Goal: Obtain resource: Download file/media

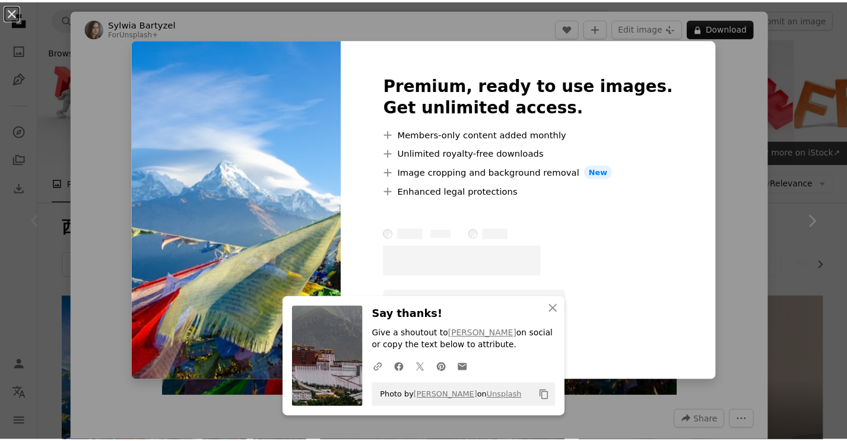
scroll to position [178, 0]
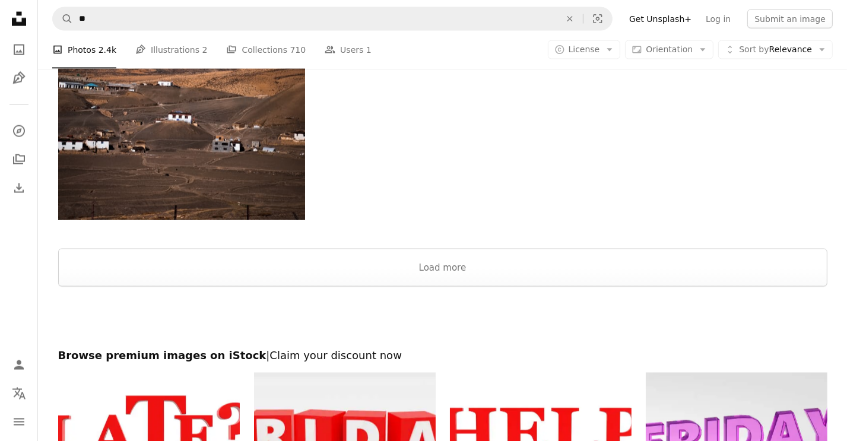
scroll to position [1721, 0]
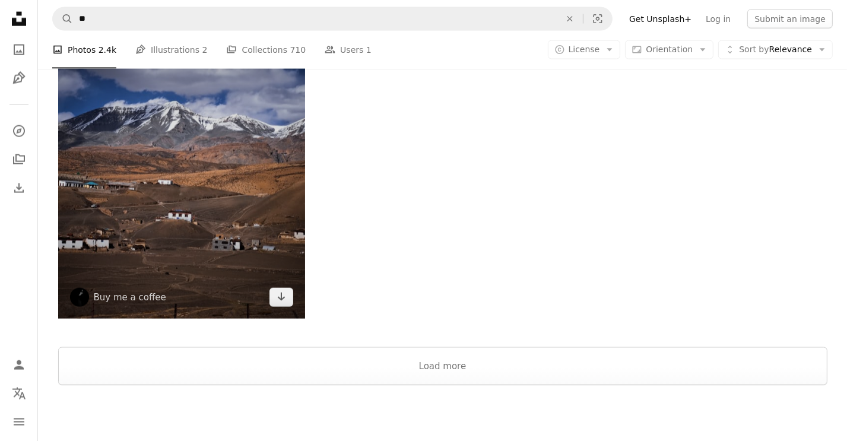
click at [190, 188] on img at bounding box center [181, 161] width 247 height 315
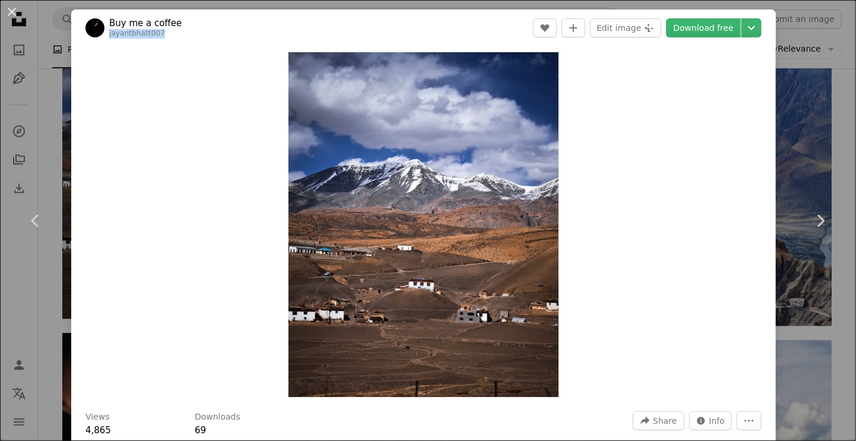
drag, startPoint x: 170, startPoint y: 33, endPoint x: 107, endPoint y: 32, distance: 62.9
click at [107, 32] on span "Buy me a coffee jayantbhatt007" at bounding box center [133, 27] width 96 height 21
copy link "jayantbhatt007"
click at [677, 26] on link "Download free" at bounding box center [703, 27] width 75 height 19
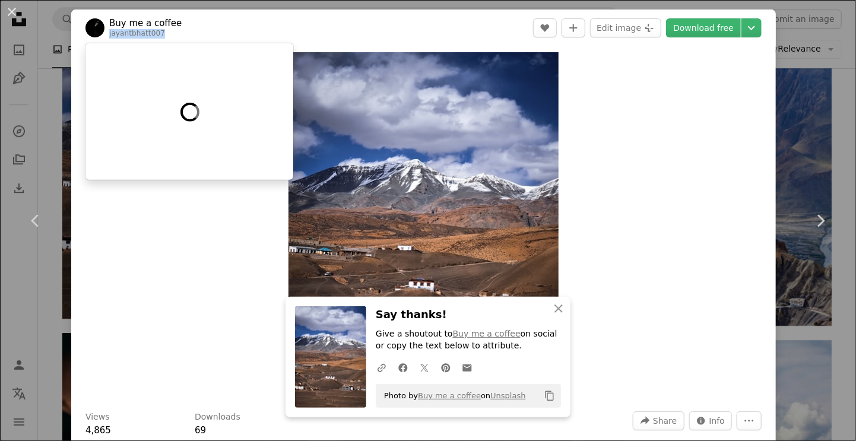
copy link "jayantbhatt007"
click at [15, 9] on button "An X shape" at bounding box center [12, 12] width 14 height 14
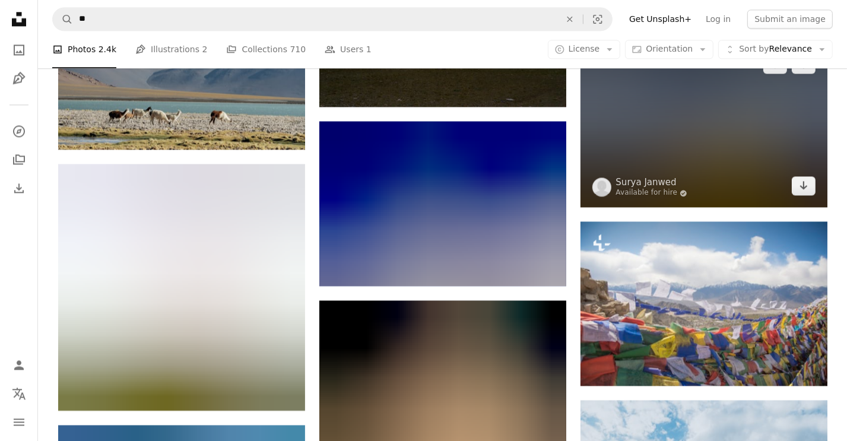
scroll to position [2671, 0]
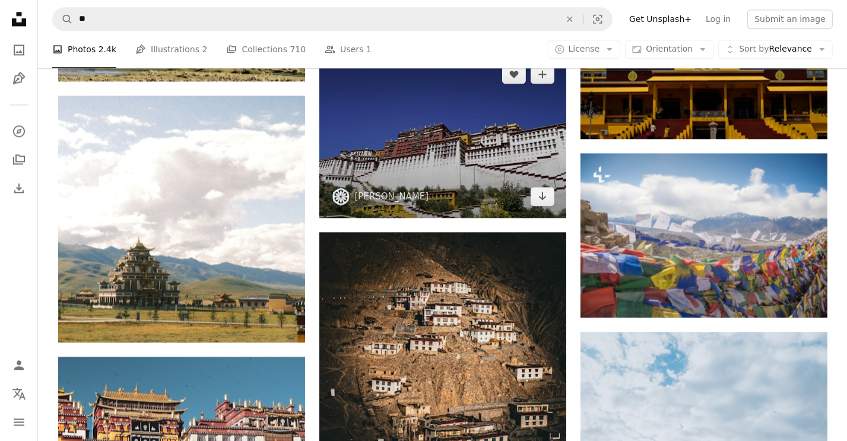
click at [415, 144] on img at bounding box center [442, 135] width 247 height 165
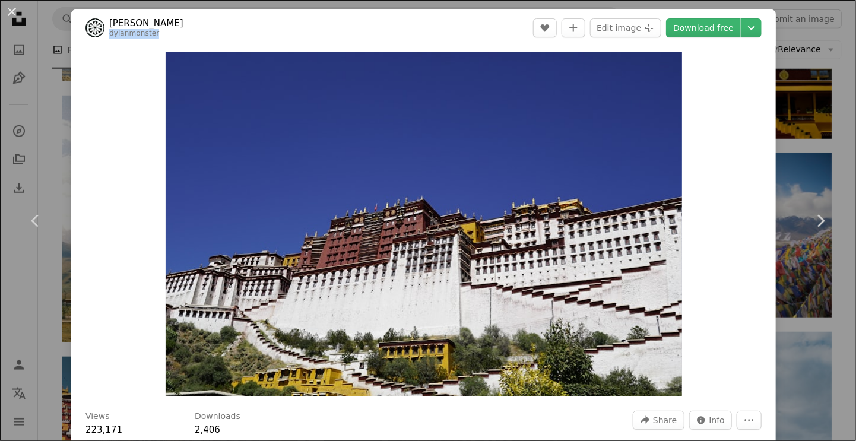
drag, startPoint x: 159, startPoint y: 33, endPoint x: 108, endPoint y: 35, distance: 51.1
click at [108, 35] on header "[PERSON_NAME] A heart A plus sign Edit image Plus sign for Unsplash+ Download f…" at bounding box center [423, 27] width 704 height 37
copy link "dylanmonster"
click at [715, 21] on link "Download free" at bounding box center [703, 27] width 75 height 19
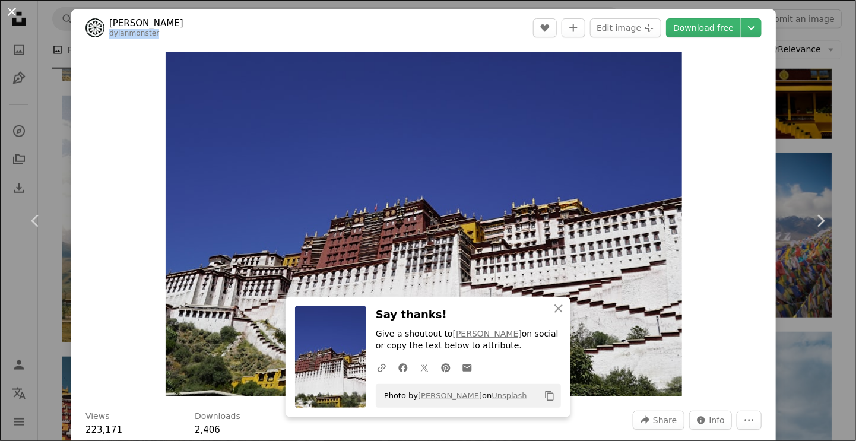
click at [12, 6] on button "An X shape" at bounding box center [12, 12] width 14 height 14
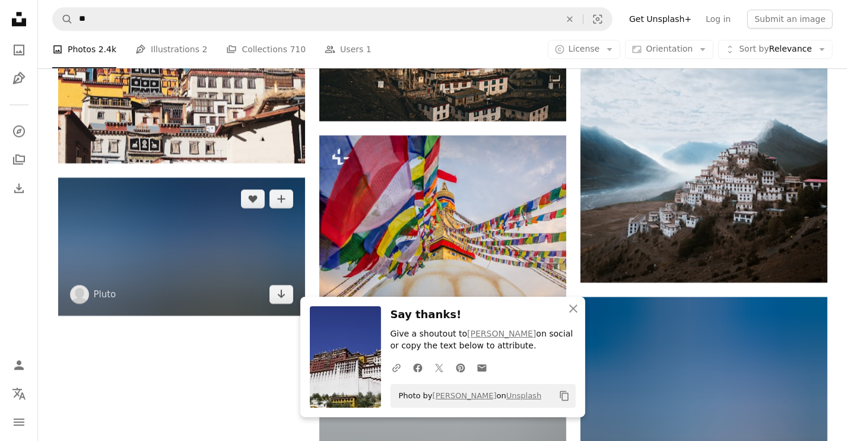
scroll to position [3086, 0]
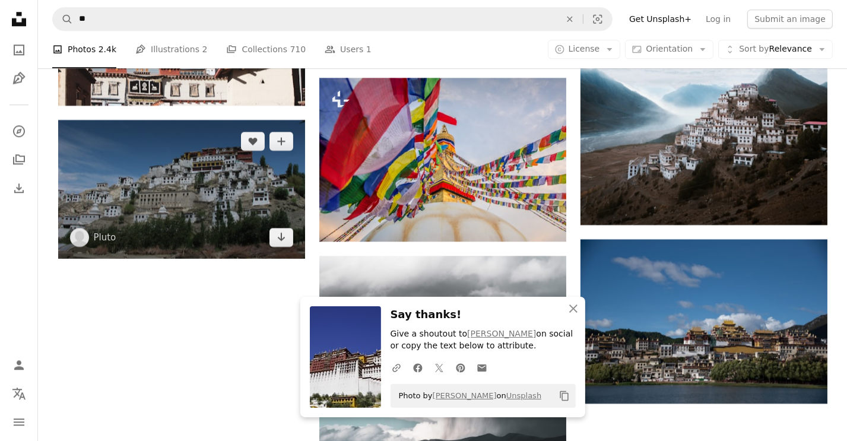
click at [177, 192] on img at bounding box center [181, 189] width 247 height 139
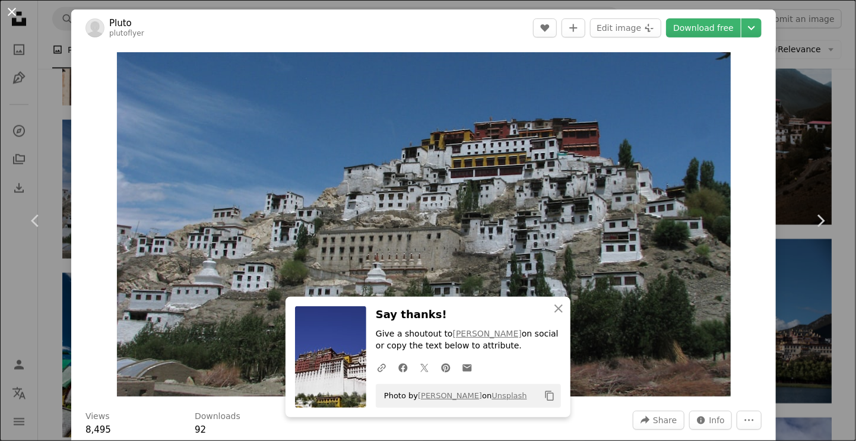
click at [12, 6] on button "An X shape" at bounding box center [12, 12] width 14 height 14
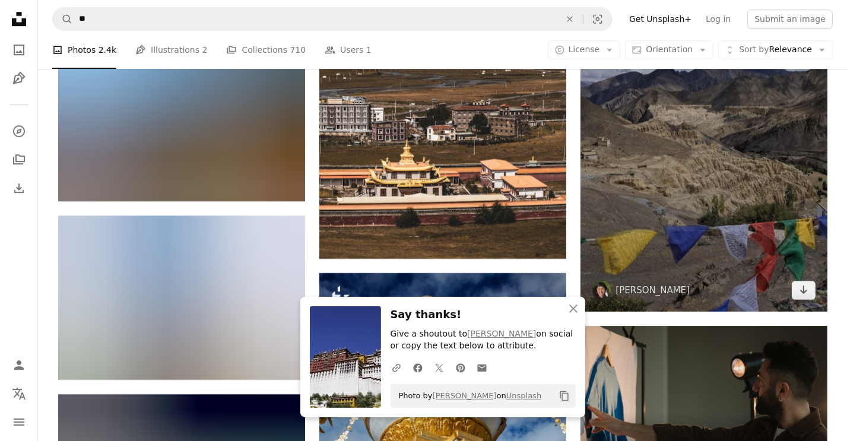
scroll to position [3502, 0]
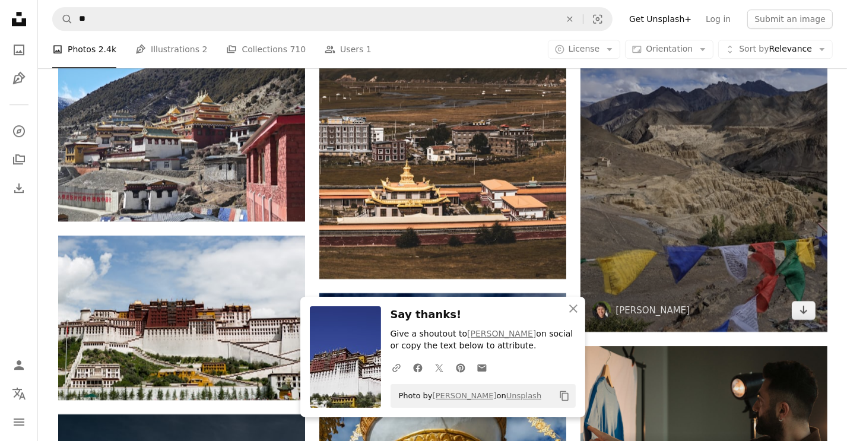
click at [710, 182] on img at bounding box center [703, 166] width 247 height 329
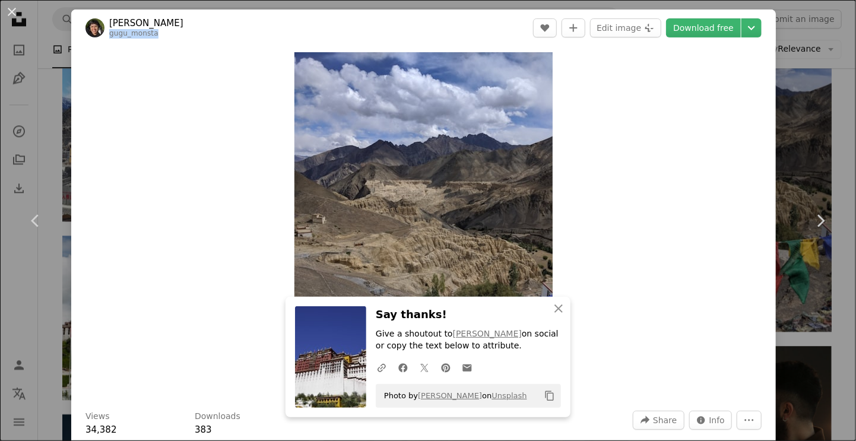
drag, startPoint x: 176, startPoint y: 40, endPoint x: 108, endPoint y: 33, distance: 68.0
click at [108, 33] on header "[PERSON_NAME] gugu_monsta A heart A plus sign Edit image Plus sign for Unsplash…" at bounding box center [423, 27] width 704 height 37
copy link "gugu_monsta"
click at [688, 29] on link "Download free" at bounding box center [703, 27] width 75 height 19
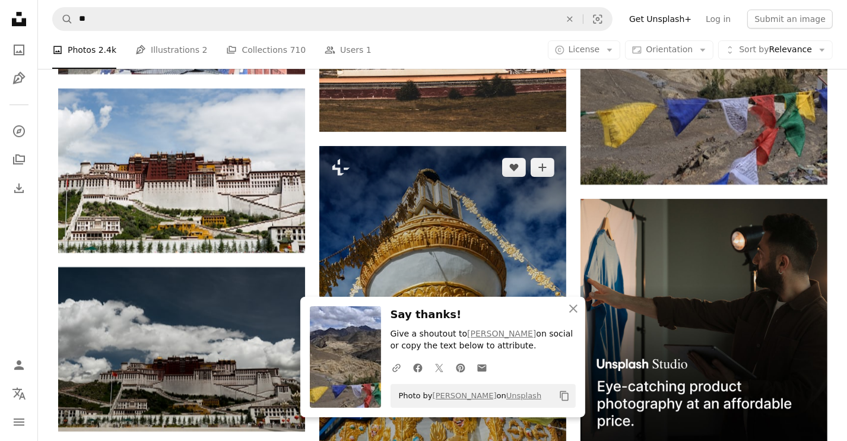
scroll to position [3798, 0]
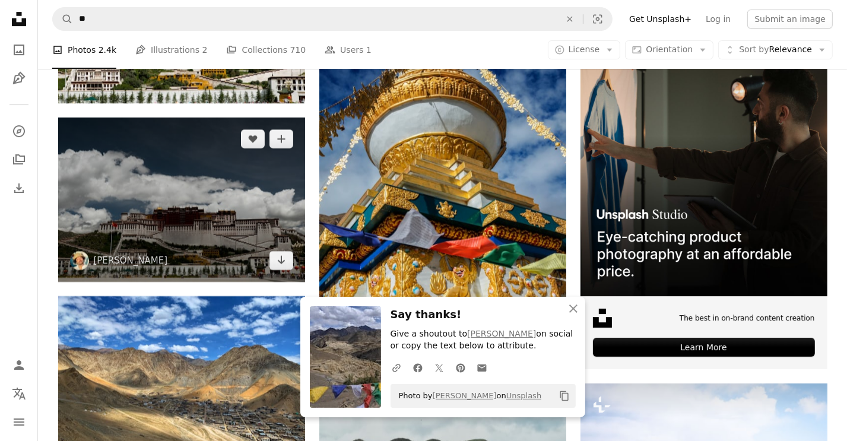
click at [246, 194] on img at bounding box center [181, 200] width 247 height 164
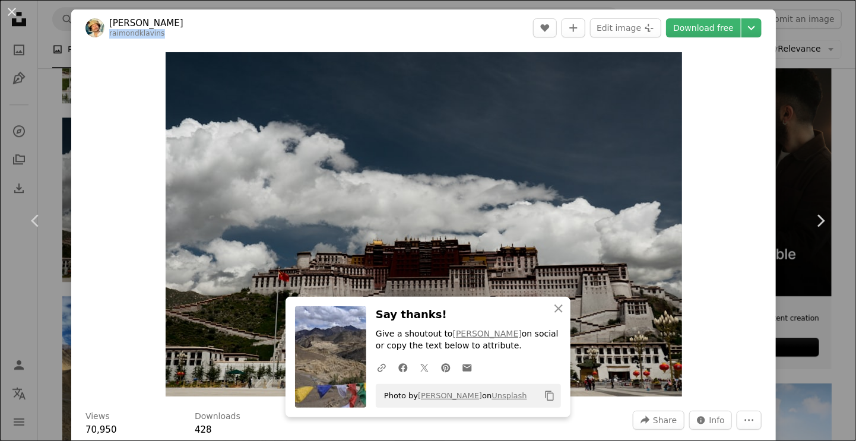
drag, startPoint x: 214, startPoint y: 30, endPoint x: 107, endPoint y: 30, distance: 106.8
click at [107, 30] on header "[PERSON_NAME] raimondklavins A heart A plus sign Edit image Plus sign for Unspl…" at bounding box center [423, 27] width 704 height 37
copy link "raimondklavins"
click at [686, 28] on link "Download free" at bounding box center [703, 27] width 75 height 19
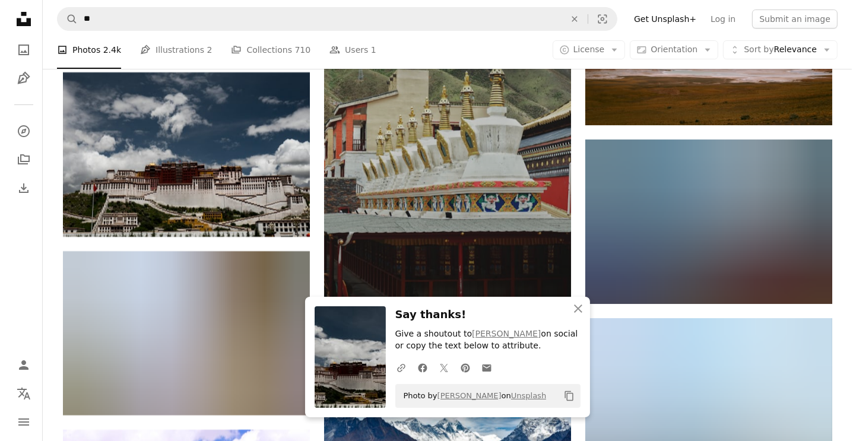
scroll to position [4273, 0]
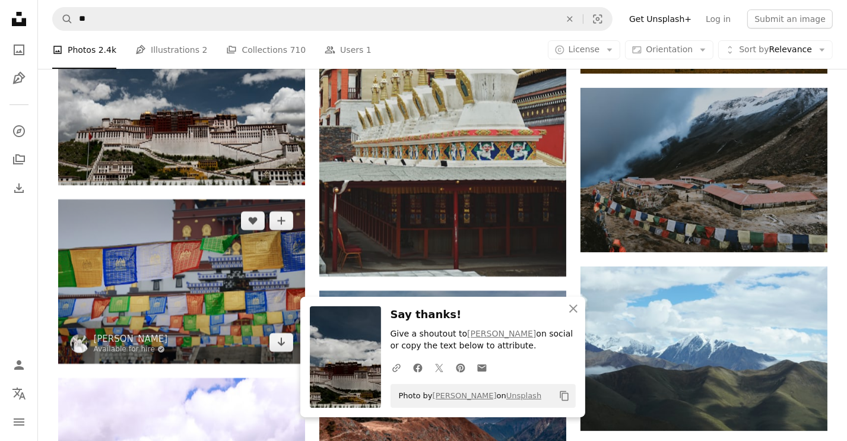
click at [198, 280] on img at bounding box center [181, 281] width 247 height 164
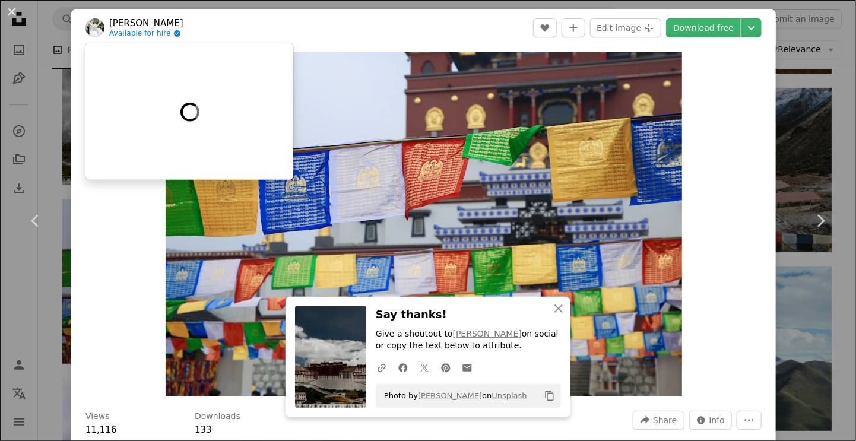
drag, startPoint x: 166, startPoint y: 17, endPoint x: 110, endPoint y: 18, distance: 55.8
click at [110, 18] on link "[PERSON_NAME]" at bounding box center [146, 23] width 74 height 12
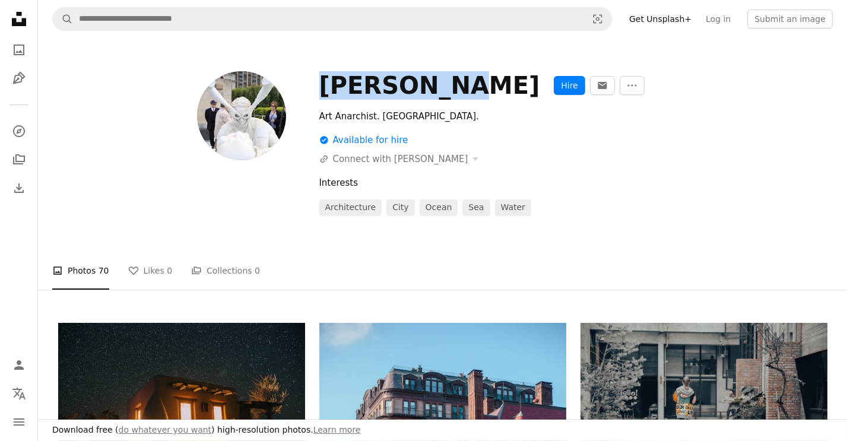
drag, startPoint x: 334, startPoint y: 83, endPoint x: 439, endPoint y: 88, distance: 105.7
click at [439, 88] on div "[PERSON_NAME]" at bounding box center [429, 85] width 221 height 28
copy div "[PERSON_NAME]"
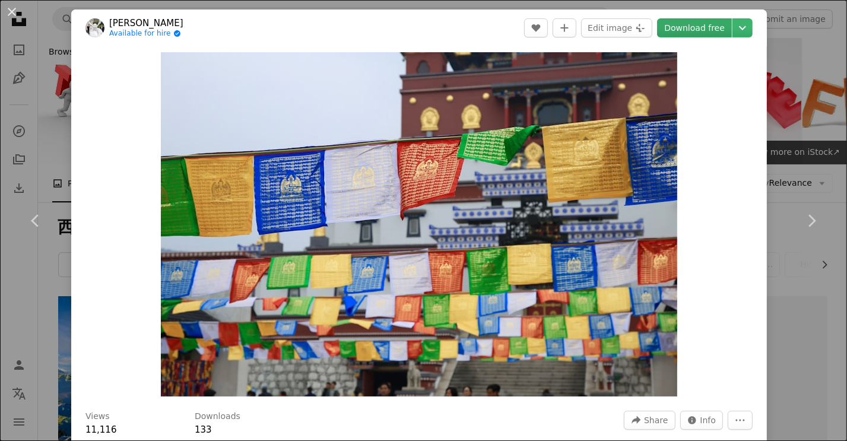
scroll to position [4273, 0]
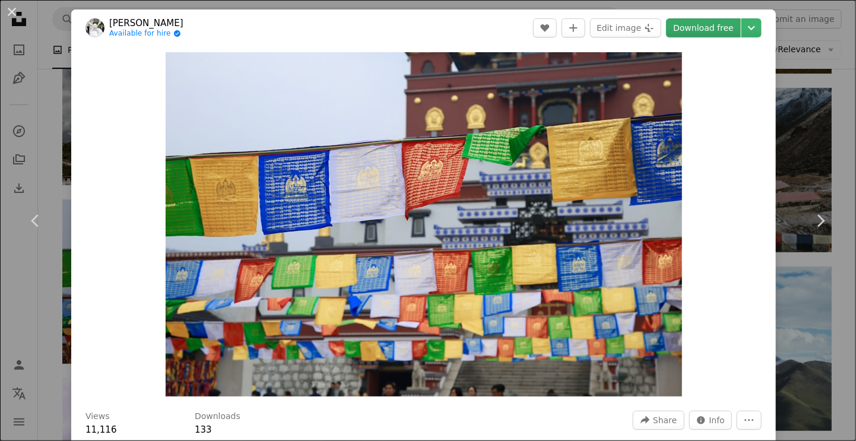
click at [699, 28] on link "Download free" at bounding box center [703, 27] width 75 height 19
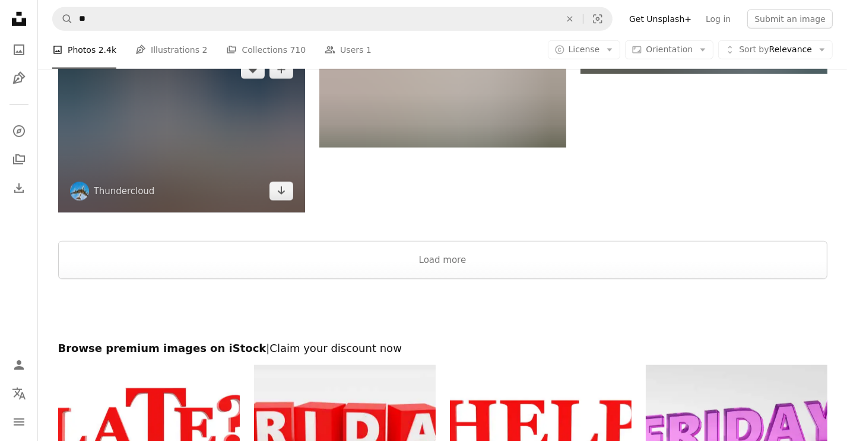
scroll to position [4926, 0]
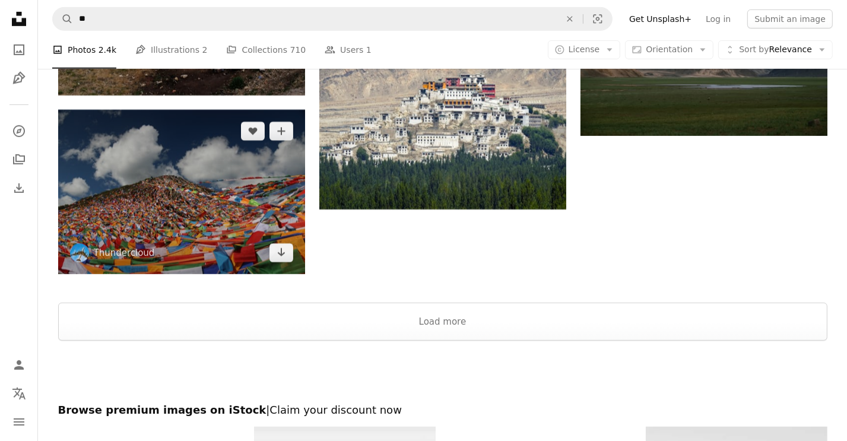
click at [192, 220] on img at bounding box center [181, 192] width 247 height 164
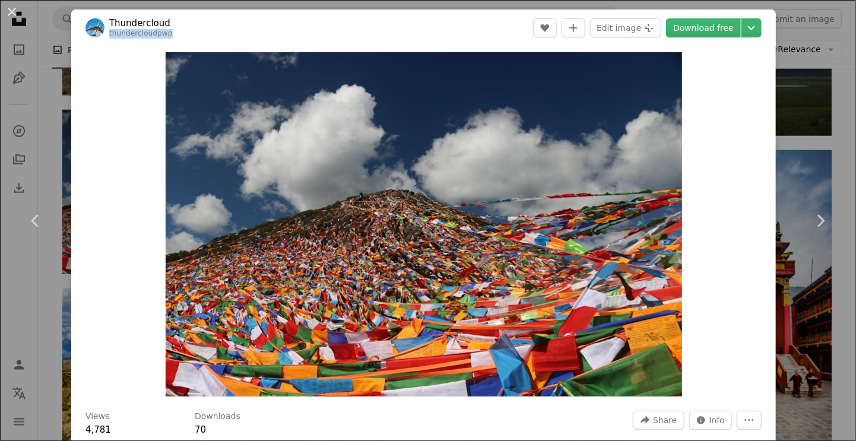
drag, startPoint x: 182, startPoint y: 34, endPoint x: 107, endPoint y: 40, distance: 75.0
click at [107, 40] on header "Thundercloud thundercloudpwp A heart A plus sign Edit image Plus sign for Unspl…" at bounding box center [423, 27] width 704 height 37
copy link "thundercloudpwp"
click at [686, 23] on link "Download free" at bounding box center [703, 27] width 75 height 19
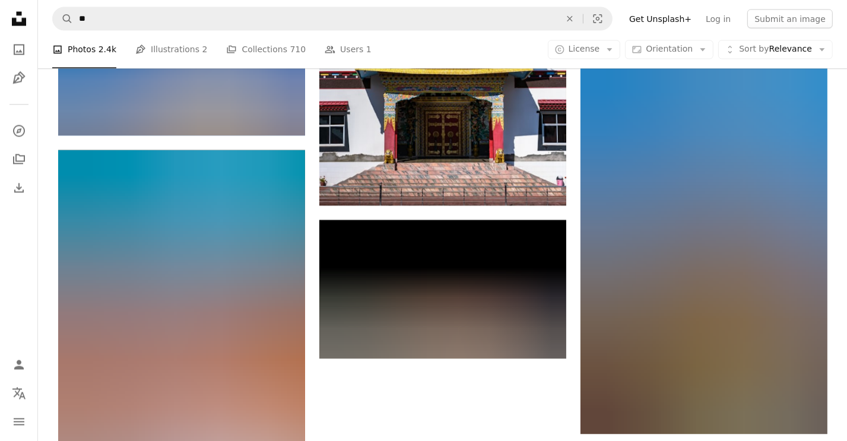
scroll to position [6410, 0]
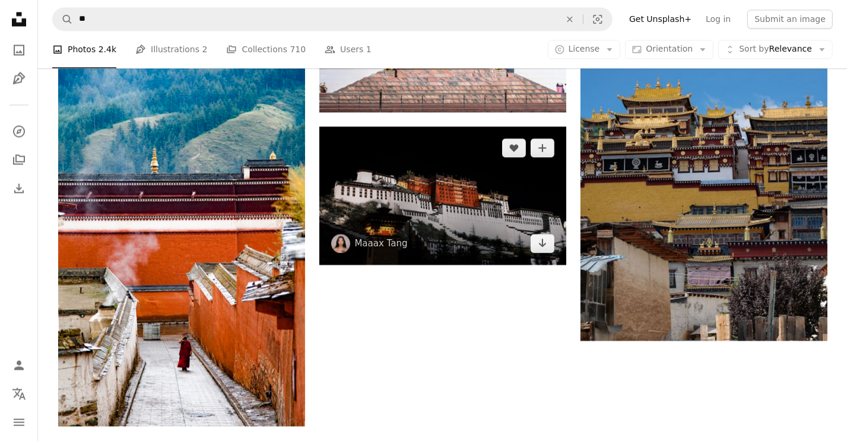
click at [431, 193] on img at bounding box center [442, 195] width 247 height 139
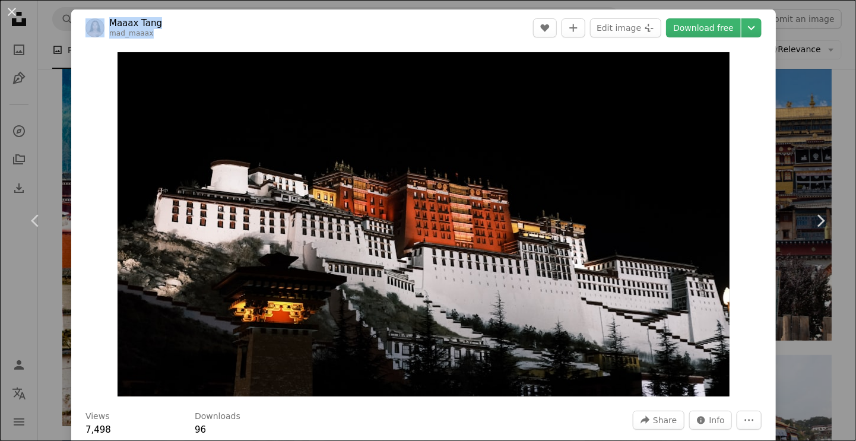
drag, startPoint x: 198, startPoint y: 39, endPoint x: 106, endPoint y: 35, distance: 92.1
click at [106, 35] on header "Maaax Tang mad_maaax A heart A plus sign Edit image Plus sign for Unsplash+ Dow…" at bounding box center [423, 27] width 704 height 37
click at [199, 37] on header "Maaax Tang mad_maaax A heart A plus sign Edit image Plus sign for Unsplash+ Dow…" at bounding box center [423, 27] width 704 height 37
drag, startPoint x: 167, startPoint y: 33, endPoint x: 108, endPoint y: 37, distance: 59.5
click at [108, 37] on header "Maaax Tang mad_maaax A heart A plus sign Edit image Plus sign for Unsplash+ Dow…" at bounding box center [423, 27] width 704 height 37
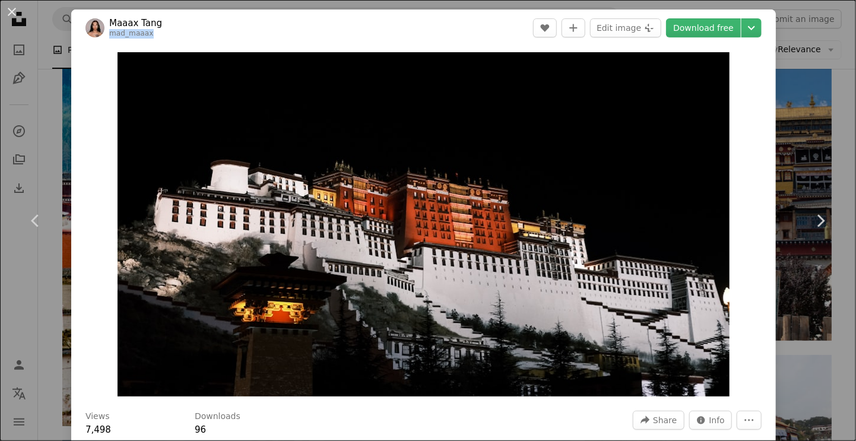
copy link "mad_maaax"
click at [674, 32] on link "Download free" at bounding box center [703, 27] width 75 height 19
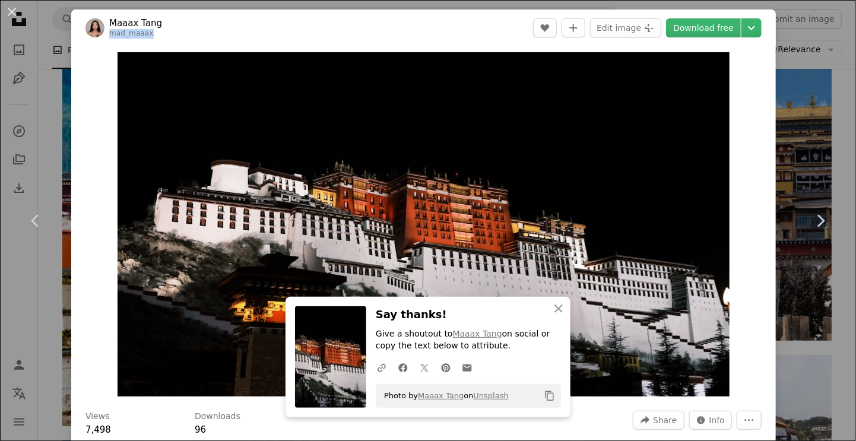
click at [14, 13] on button "An X shape" at bounding box center [12, 12] width 14 height 14
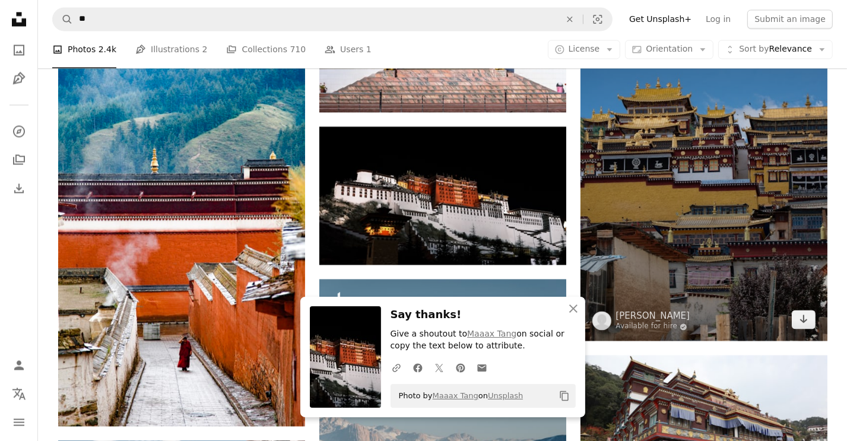
click at [699, 190] on img at bounding box center [703, 155] width 247 height 370
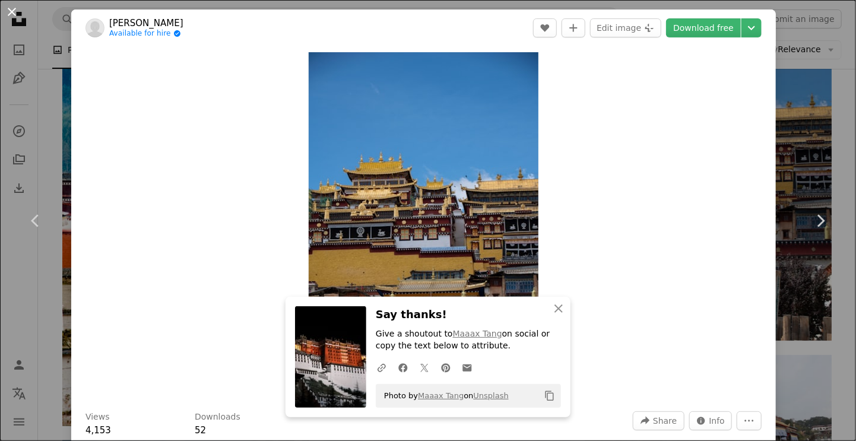
click at [10, 11] on button "An X shape" at bounding box center [12, 12] width 14 height 14
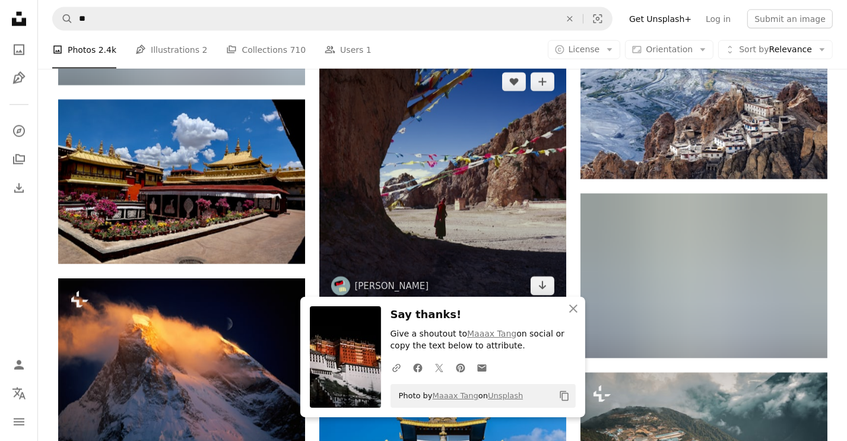
scroll to position [5757, 0]
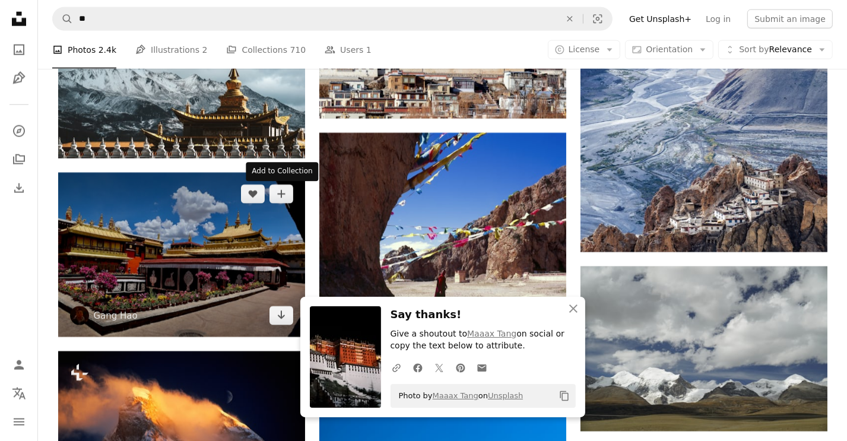
click at [266, 212] on img at bounding box center [181, 255] width 247 height 164
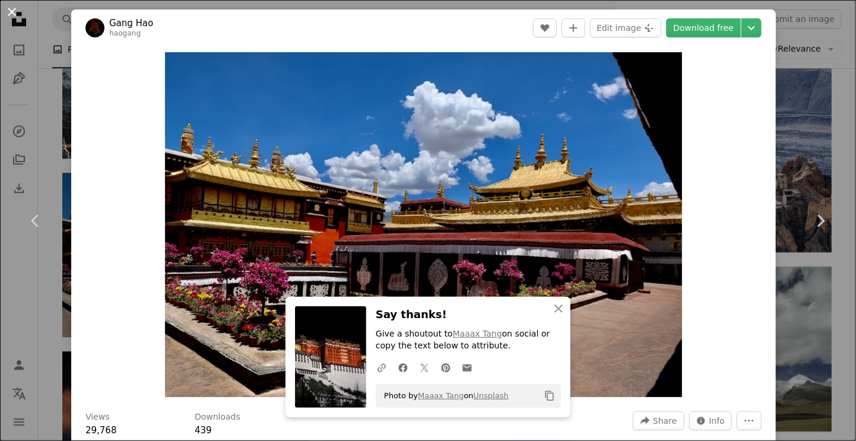
click at [14, 11] on button "An X shape" at bounding box center [12, 12] width 14 height 14
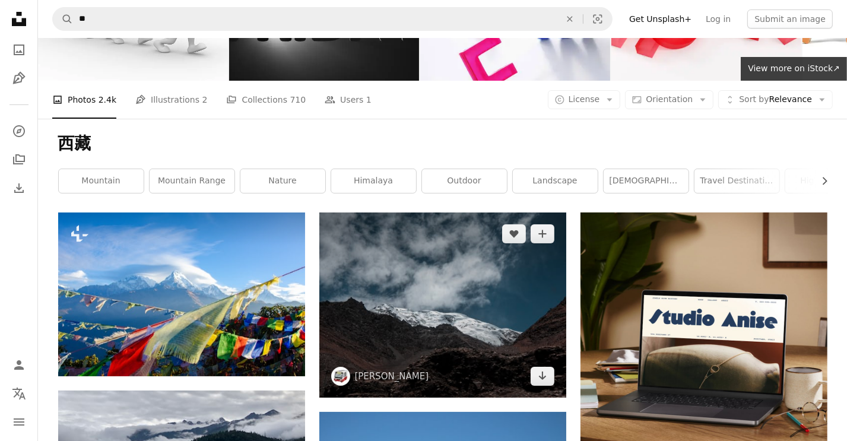
scroll to position [119, 0]
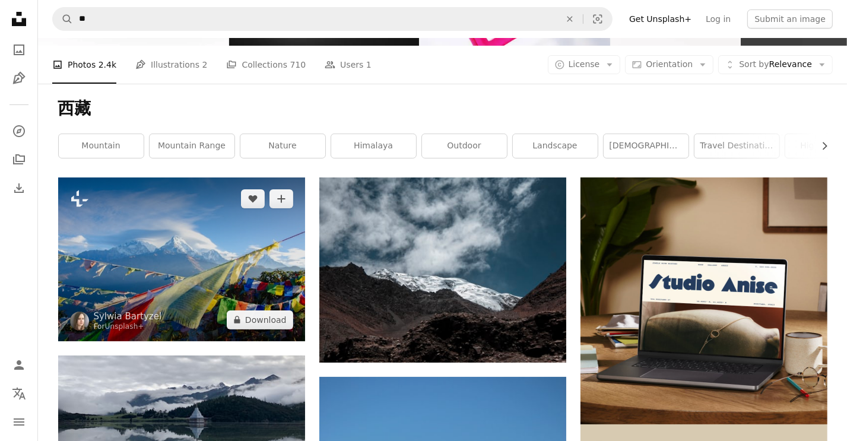
click at [188, 242] on img at bounding box center [181, 258] width 247 height 163
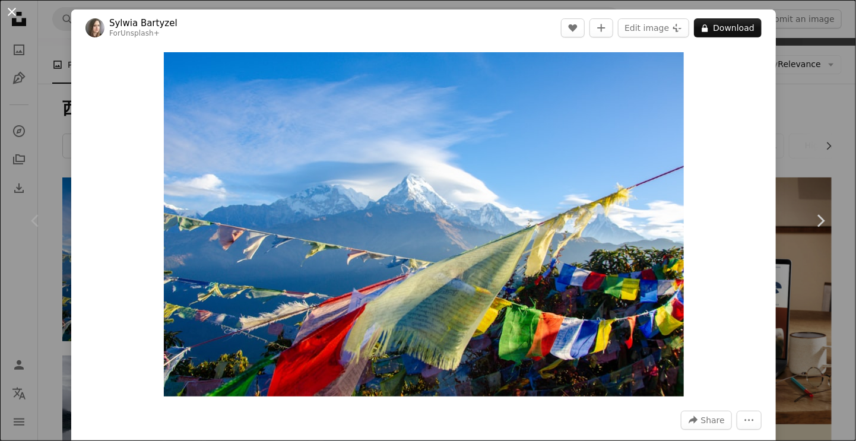
click at [9, 8] on button "An X shape" at bounding box center [12, 12] width 14 height 14
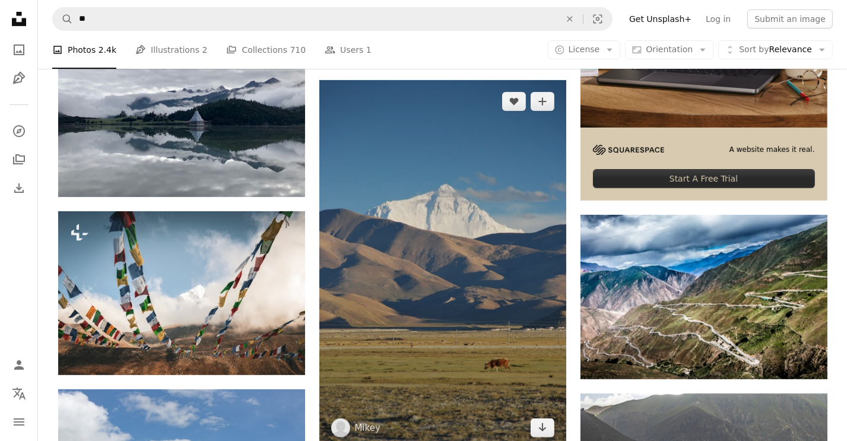
scroll to position [534, 0]
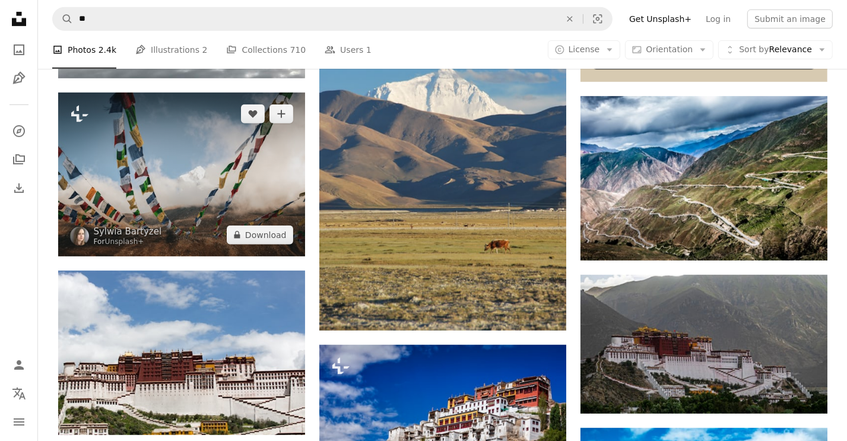
click at [263, 188] on img at bounding box center [181, 174] width 247 height 163
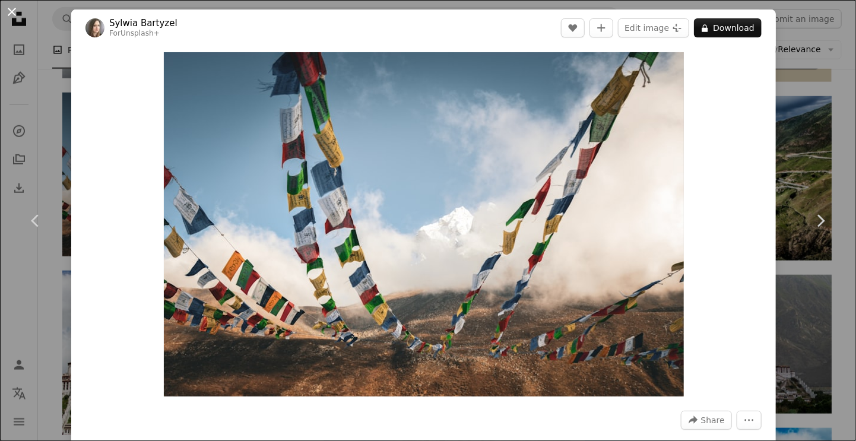
click at [9, 8] on button "An X shape" at bounding box center [12, 12] width 14 height 14
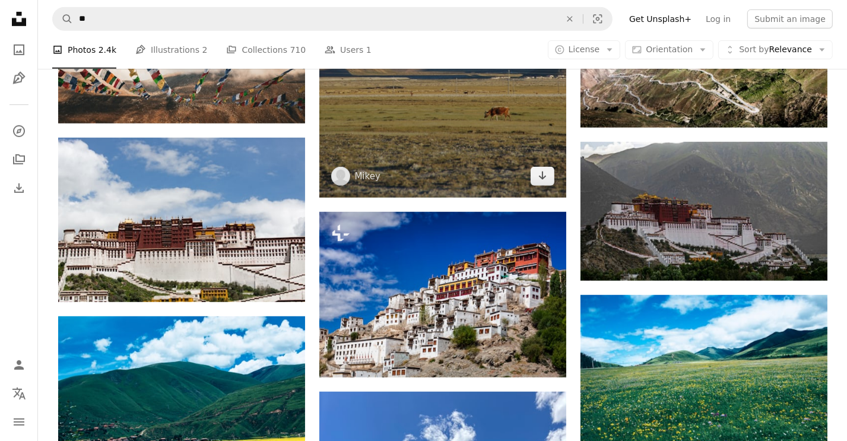
scroll to position [712, 0]
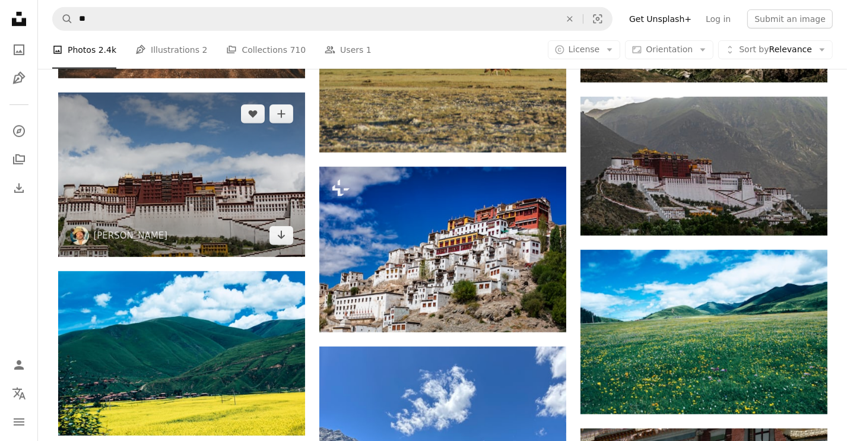
click at [154, 144] on img at bounding box center [181, 175] width 247 height 164
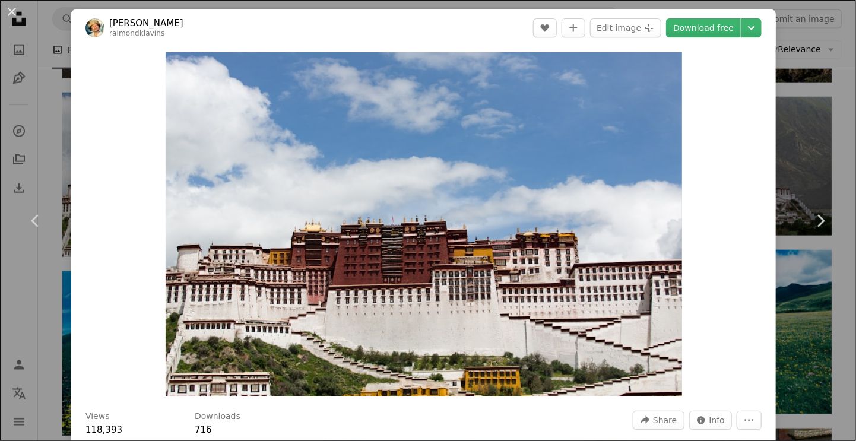
drag, startPoint x: 188, startPoint y: 18, endPoint x: 109, endPoint y: 20, distance: 79.0
click at [109, 20] on header "[PERSON_NAME] raimondklavins A heart A plus sign Edit image Plus sign for Unspl…" at bounding box center [423, 27] width 704 height 37
copy link "[PERSON_NAME]"
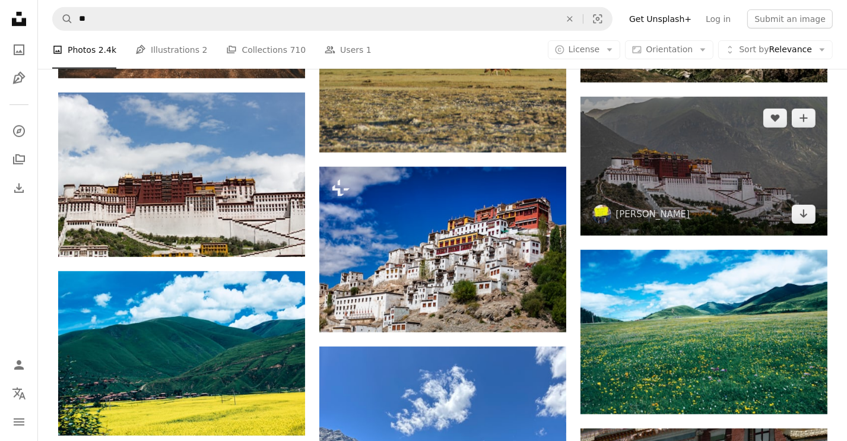
click at [675, 164] on img at bounding box center [703, 166] width 247 height 139
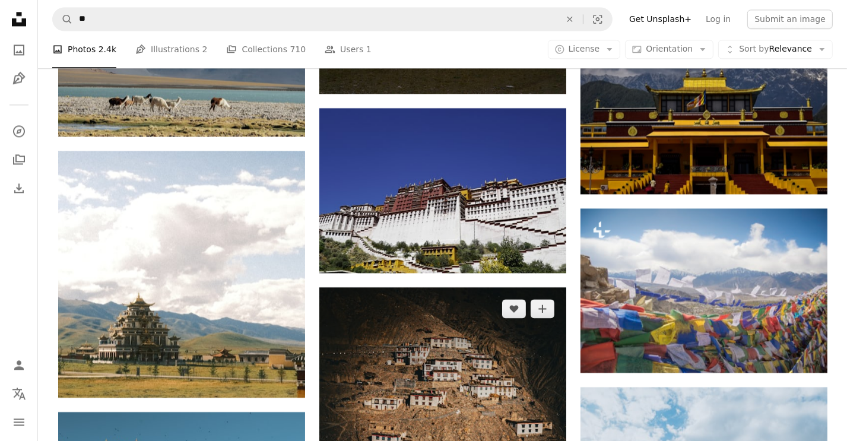
scroll to position [2493, 0]
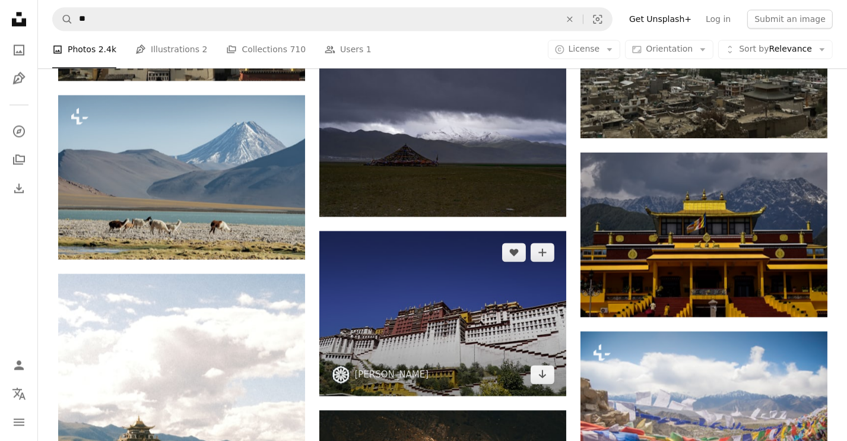
click at [391, 302] on img at bounding box center [442, 313] width 247 height 165
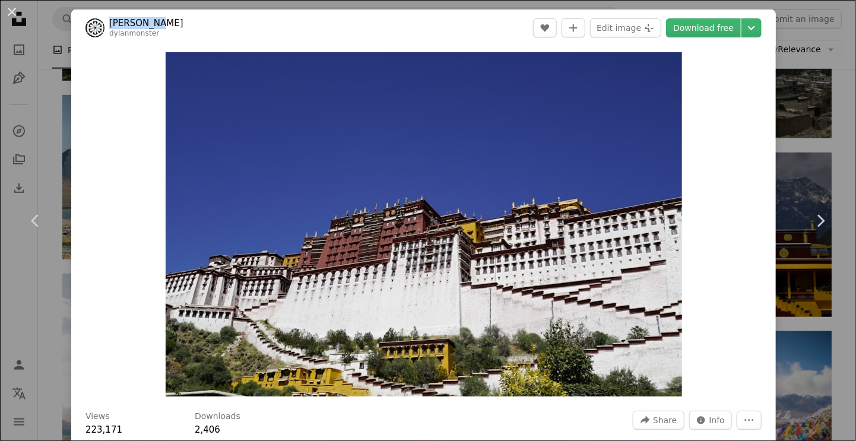
drag, startPoint x: 159, startPoint y: 22, endPoint x: 109, endPoint y: 24, distance: 49.9
click at [109, 24] on header "[PERSON_NAME] A heart A plus sign Edit image Plus sign for Unsplash+ Download f…" at bounding box center [423, 27] width 704 height 37
copy link "[PERSON_NAME]"
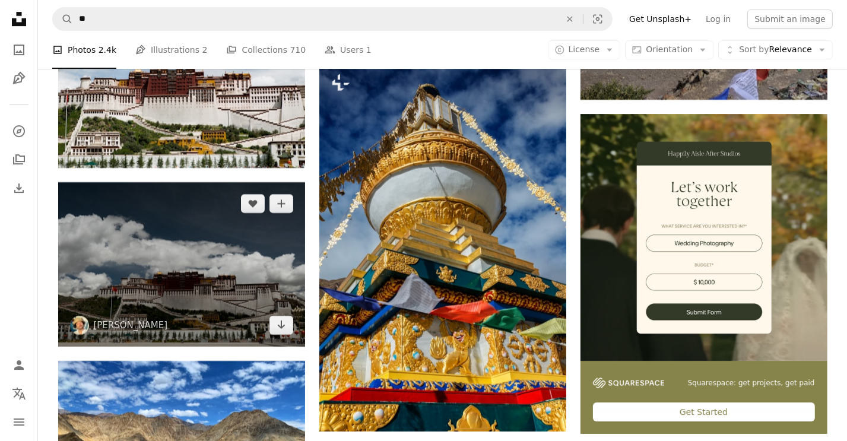
scroll to position [3739, 0]
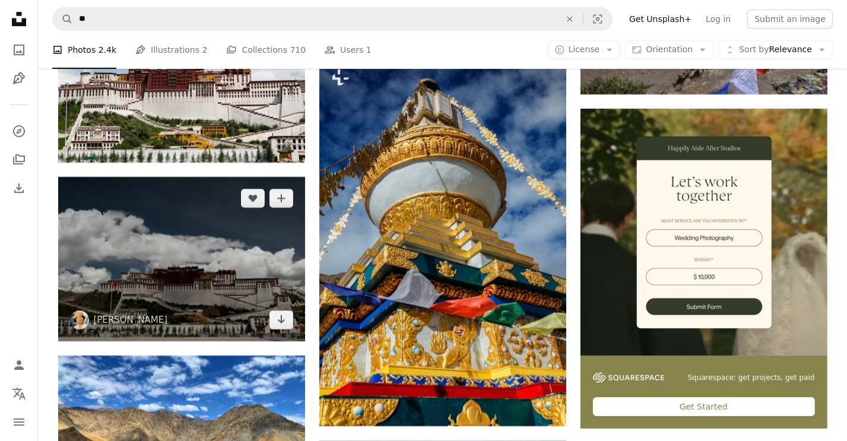
click at [193, 239] on img at bounding box center [181, 259] width 247 height 164
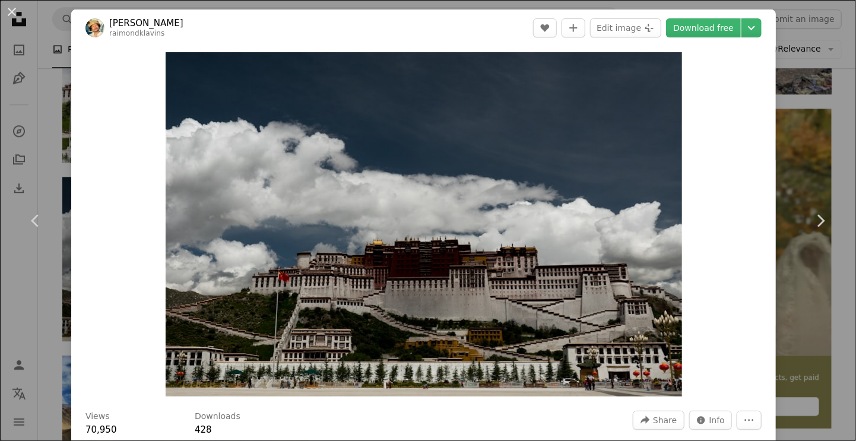
drag, startPoint x: 134, startPoint y: 21, endPoint x: 110, endPoint y: 21, distance: 23.7
click at [110, 21] on header "[PERSON_NAME] raimondklavins A heart A plus sign Edit image Plus sign for Unspl…" at bounding box center [423, 27] width 704 height 37
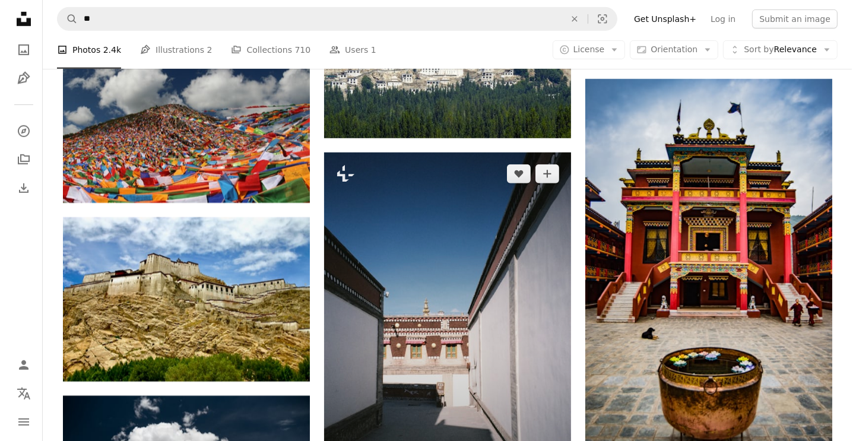
scroll to position [4926, 0]
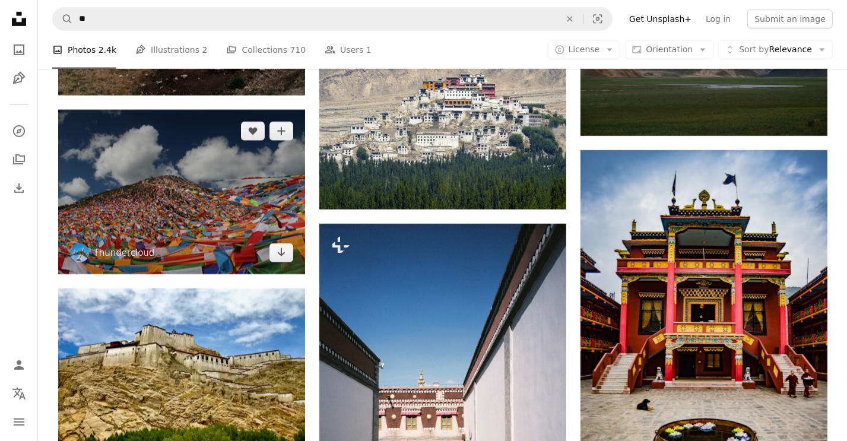
click at [226, 239] on img at bounding box center [181, 192] width 247 height 164
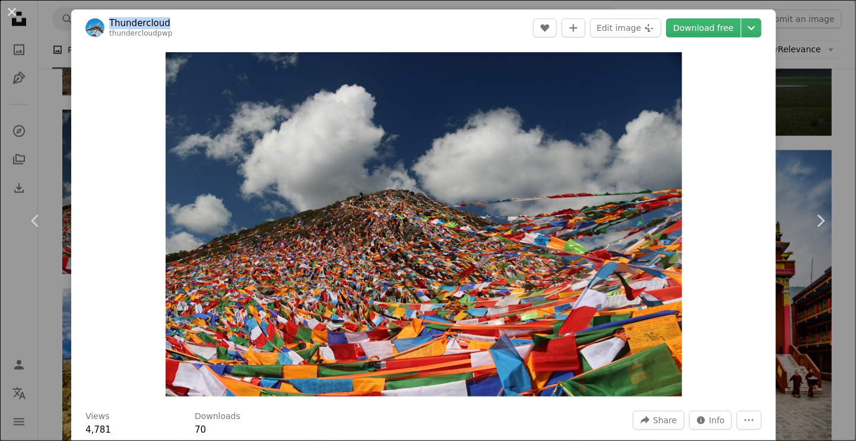
drag, startPoint x: 183, startPoint y: 23, endPoint x: 107, endPoint y: 23, distance: 76.6
click at [107, 23] on header "Thundercloud thundercloudpwp A heart A plus sign Edit image Plus sign for Unspl…" at bounding box center [423, 27] width 704 height 37
